Goal: Navigation & Orientation: Find specific page/section

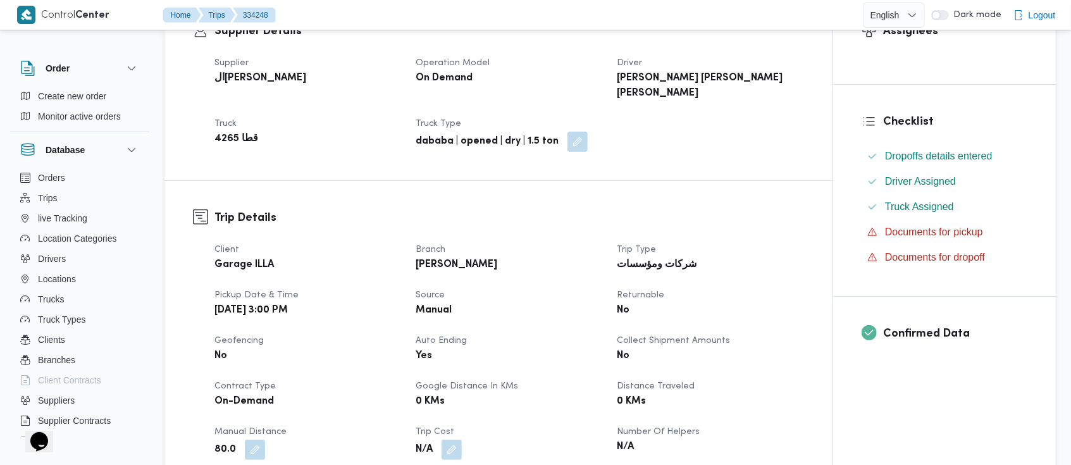
scroll to position [285, 0]
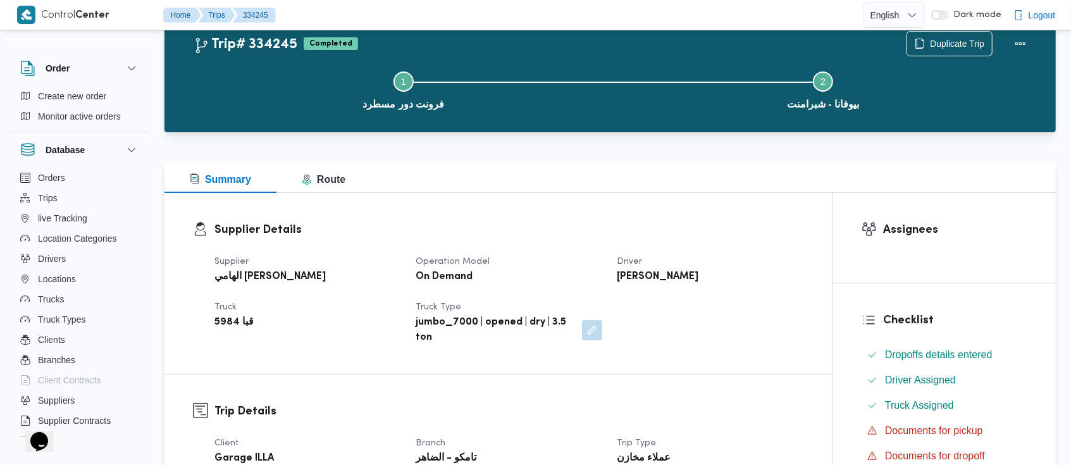
scroll to position [40, 0]
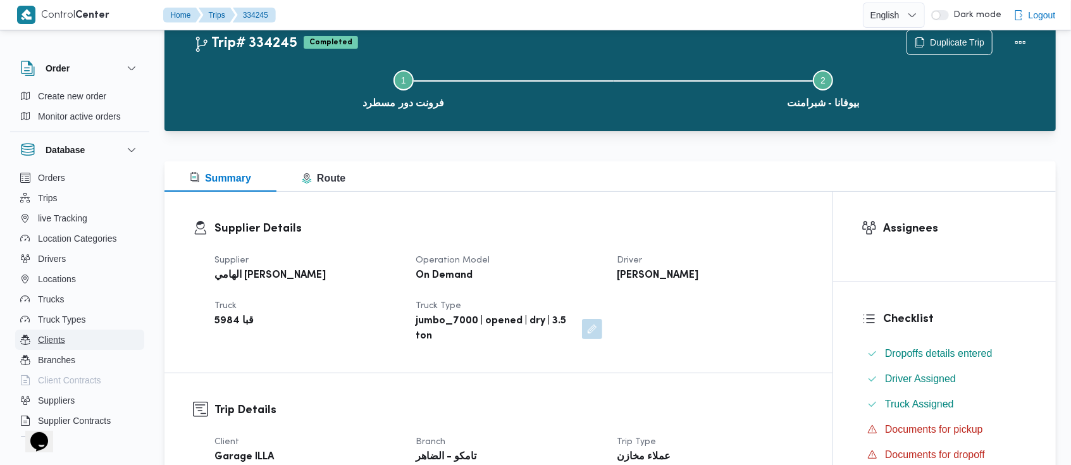
click at [52, 342] on span "Clients" at bounding box center [51, 339] width 27 height 15
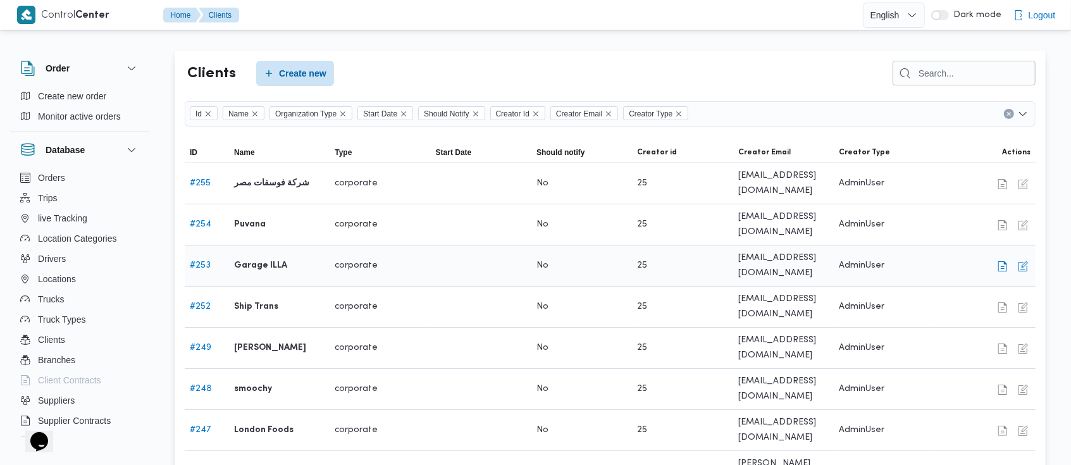
click at [200, 265] on link "# 253" at bounding box center [200, 265] width 21 height 8
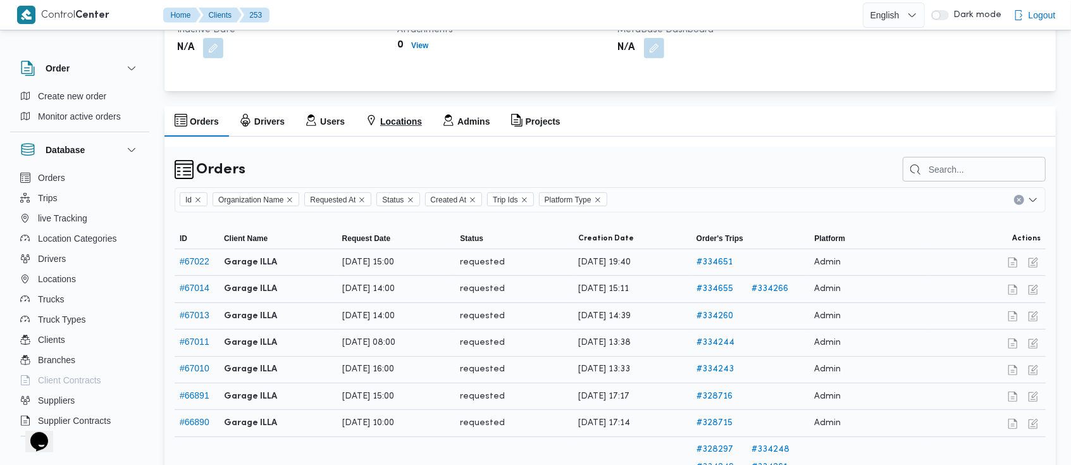
scroll to position [212, 0]
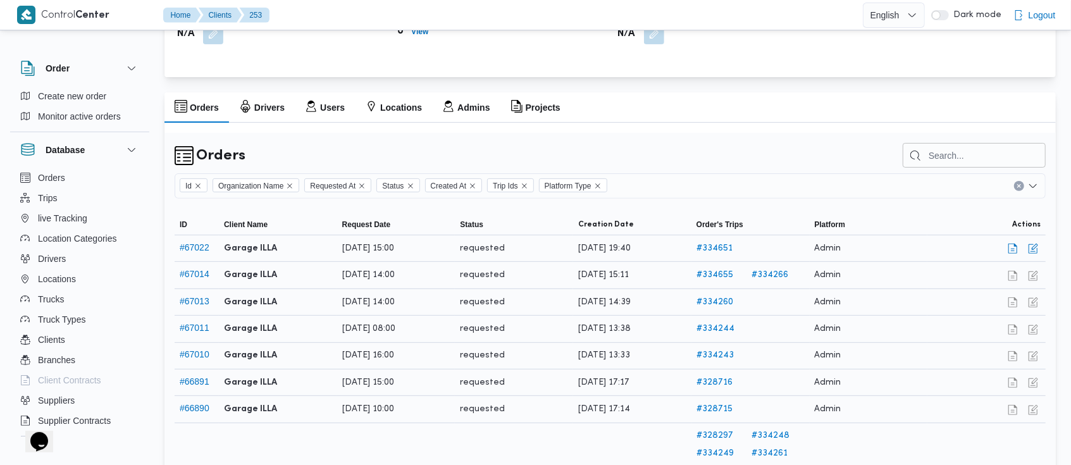
click at [709, 256] on link "# 334651" at bounding box center [751, 248] width 108 height 15
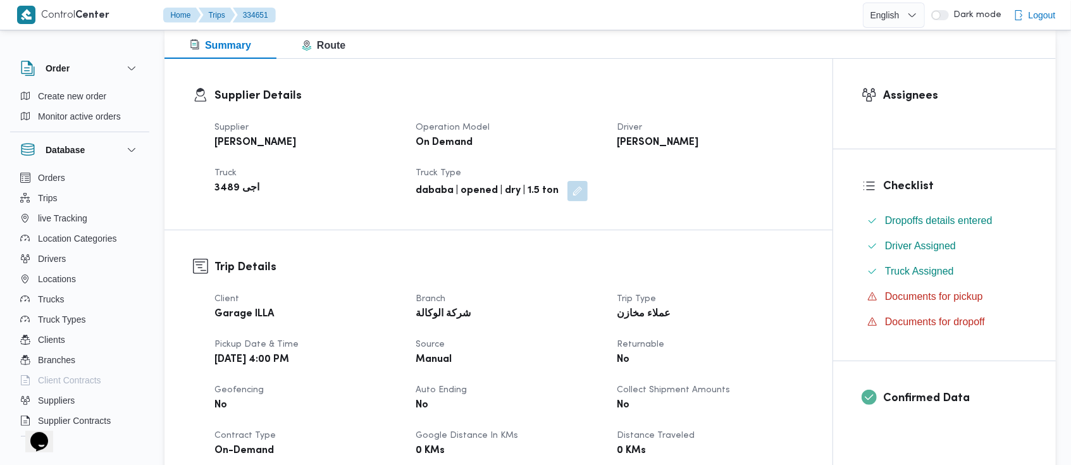
scroll to position [259, 0]
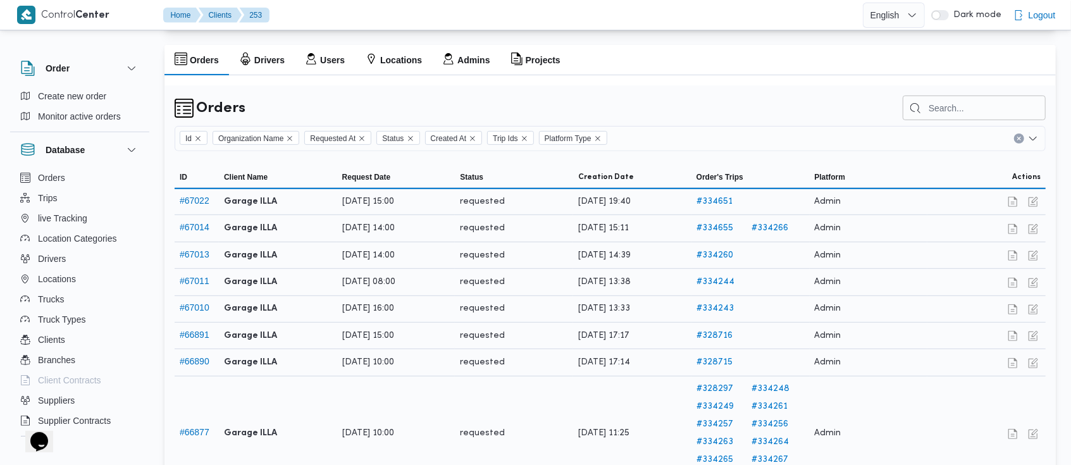
scroll to position [212, 0]
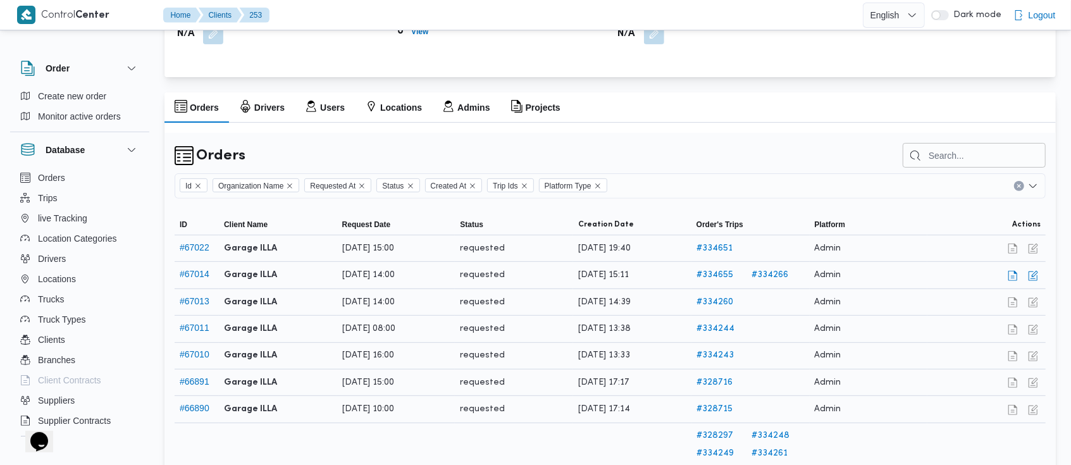
click at [779, 276] on link "# 334266" at bounding box center [778, 275] width 53 height 15
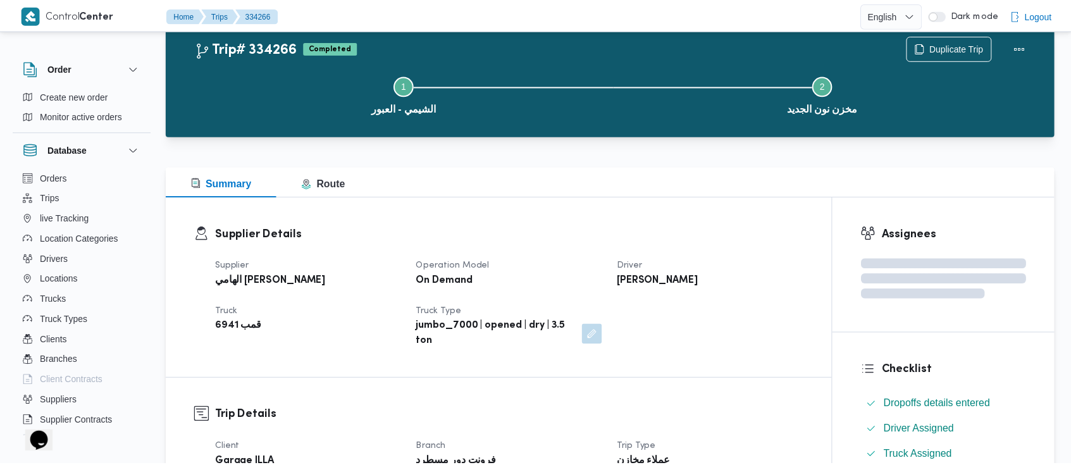
scroll to position [212, 0]
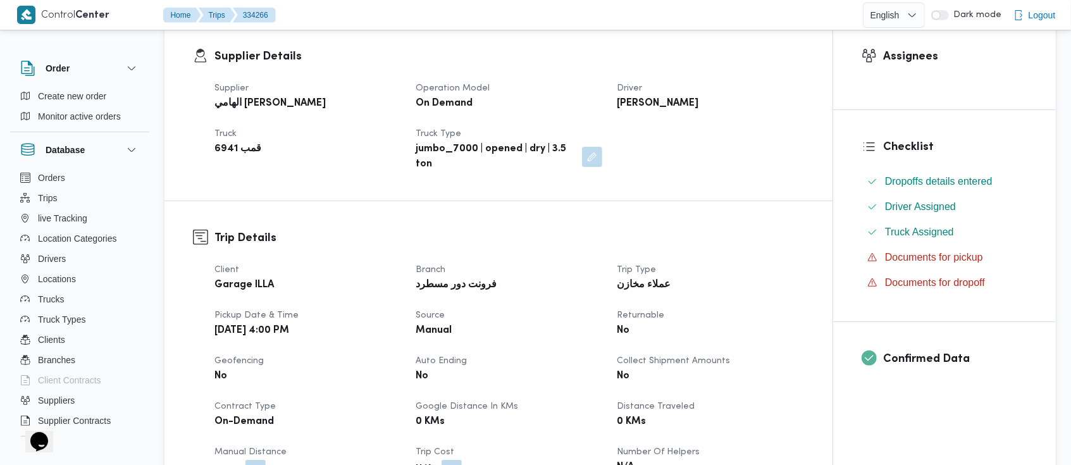
click at [779, 276] on dt "Trip Type" at bounding box center [710, 270] width 186 height 15
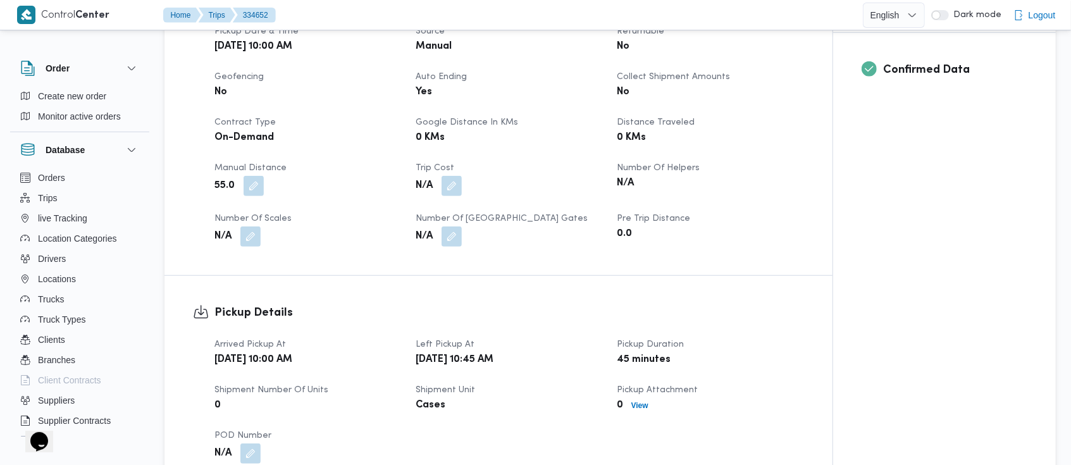
scroll to position [502, 0]
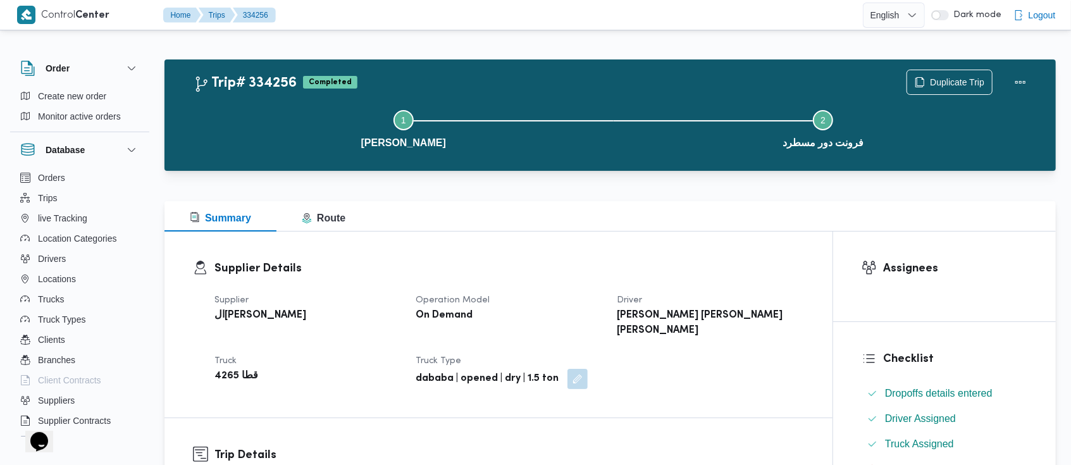
scroll to position [301, 0]
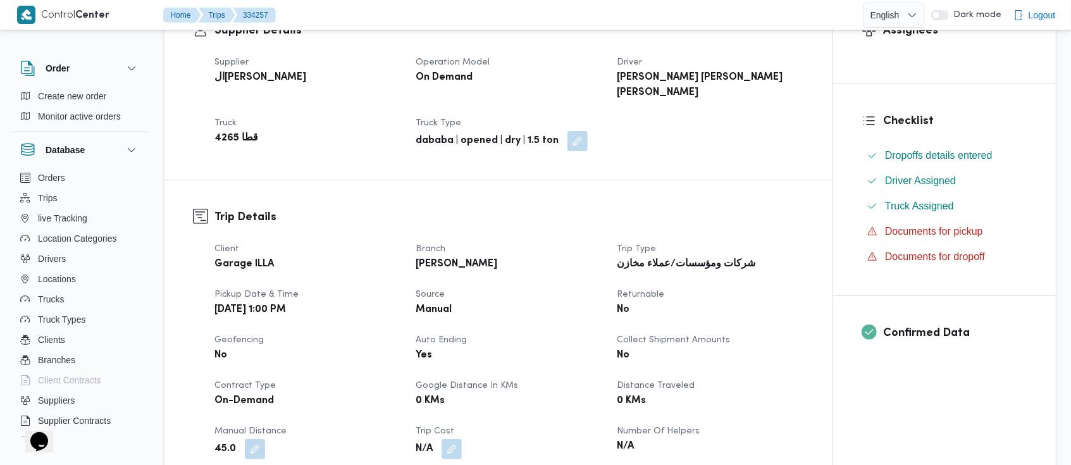
scroll to position [256, 0]
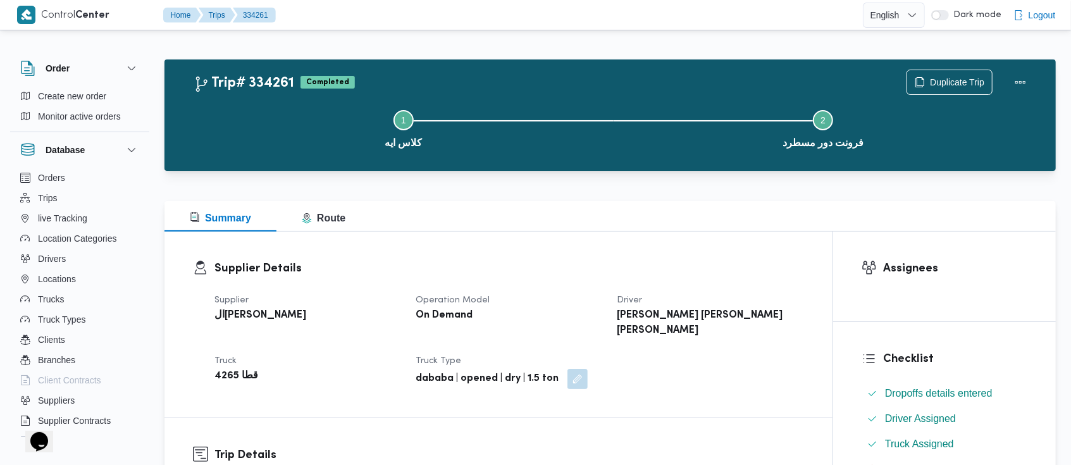
scroll to position [89, 0]
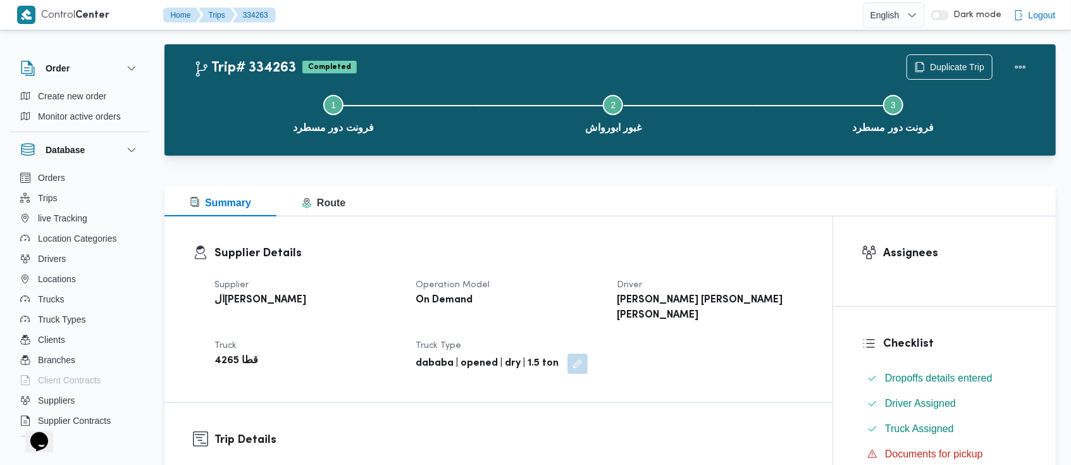
scroll to position [1, 0]
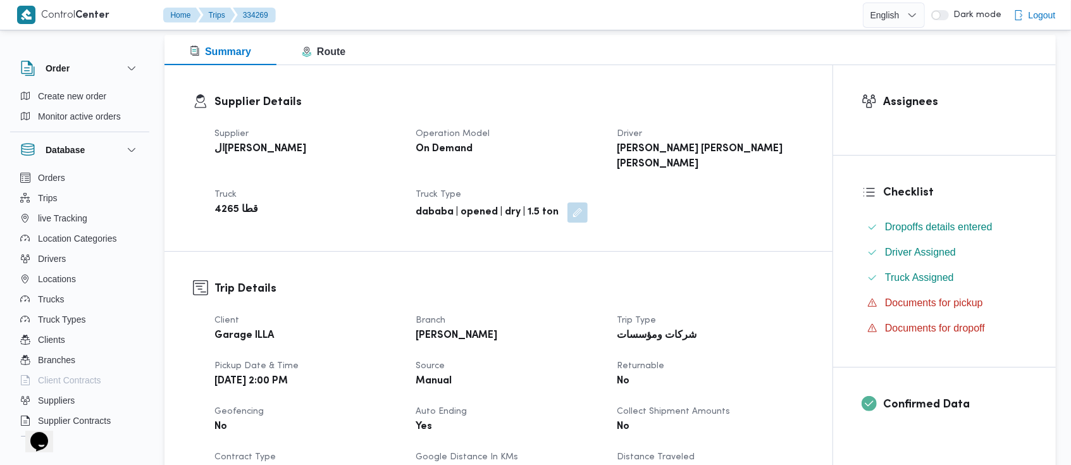
scroll to position [182, 0]
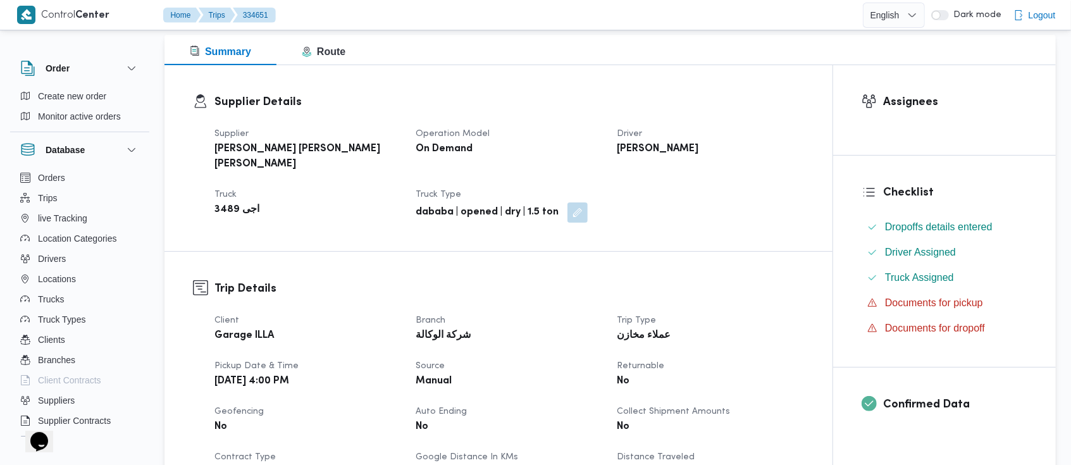
scroll to position [165, 0]
